Goal: Task Accomplishment & Management: Use online tool/utility

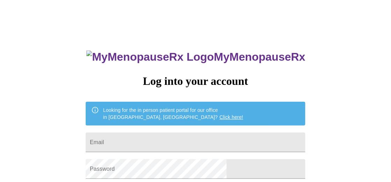
type input "[EMAIL_ADDRESS][DOMAIN_NAME]"
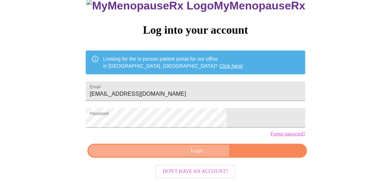
click at [193, 149] on span "Login" at bounding box center [197, 150] width 204 height 9
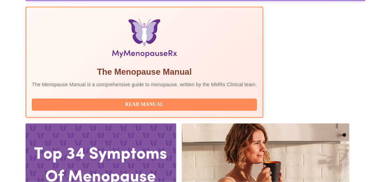
scroll to position [238, 0]
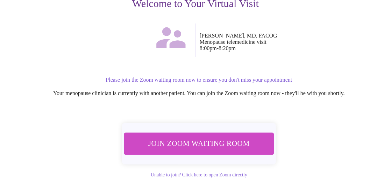
scroll to position [97, 0]
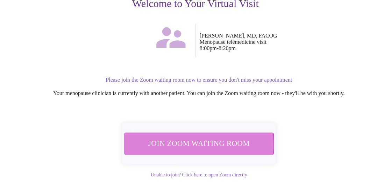
click at [199, 141] on span "Join Zoom Waiting Room" at bounding box center [199, 143] width 132 height 13
